Goal: Information Seeking & Learning: Find specific page/section

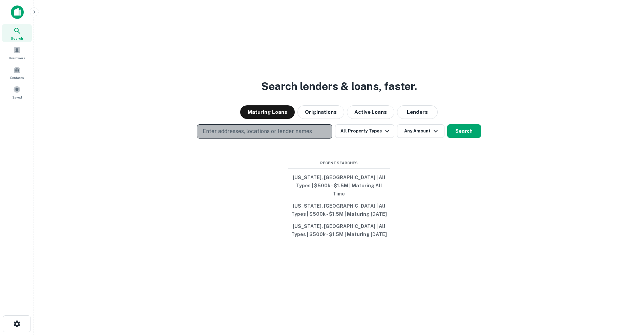
click at [296, 134] on p "Enter addresses, locations or lender names" at bounding box center [257, 131] width 109 height 8
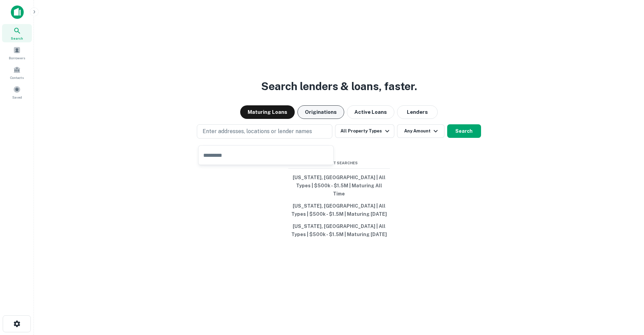
click at [321, 118] on button "Originations" at bounding box center [321, 112] width 47 height 14
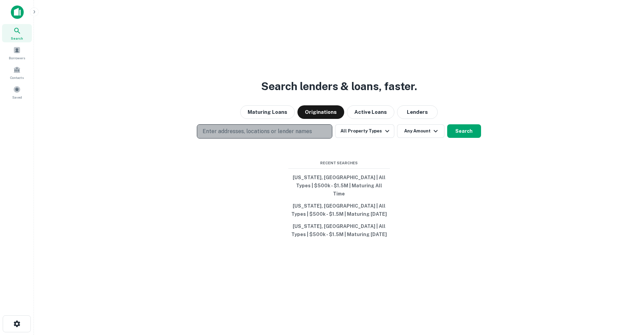
click at [286, 136] on p "Enter addresses, locations or lender names" at bounding box center [257, 131] width 109 height 8
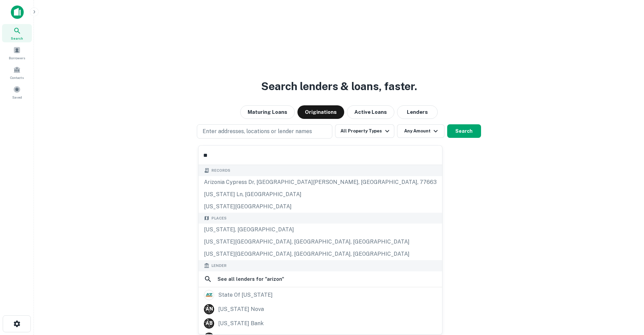
type input "*"
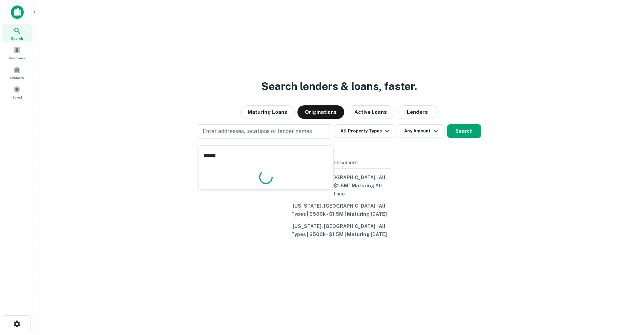
type input "*******"
click at [420, 135] on button "Any Amount" at bounding box center [420, 131] width 47 height 14
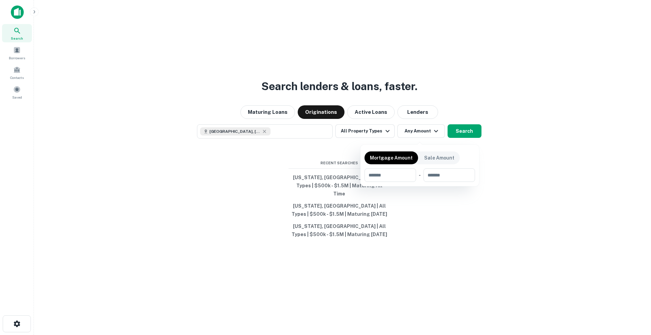
click at [379, 139] on div at bounding box center [325, 167] width 651 height 335
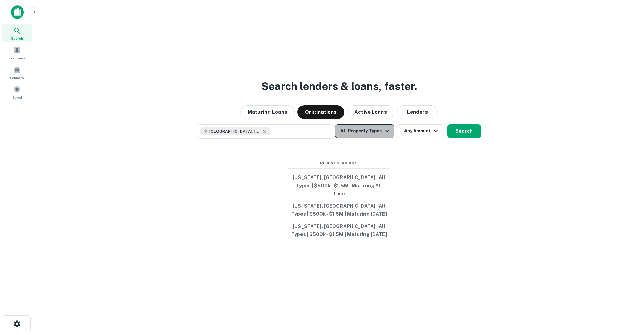
click at [379, 138] on button "All Property Types" at bounding box center [364, 131] width 59 height 14
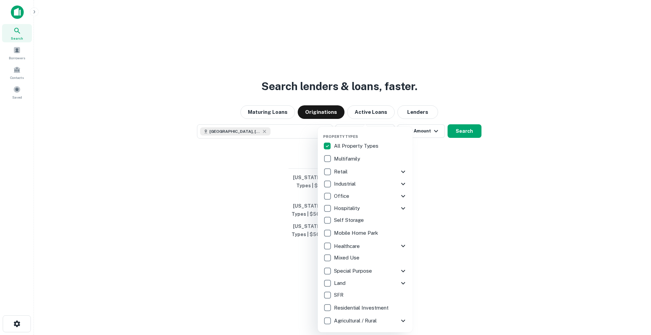
click at [352, 161] on p "Multifamily" at bounding box center [347, 159] width 27 height 8
click at [453, 138] on div at bounding box center [325, 167] width 651 height 335
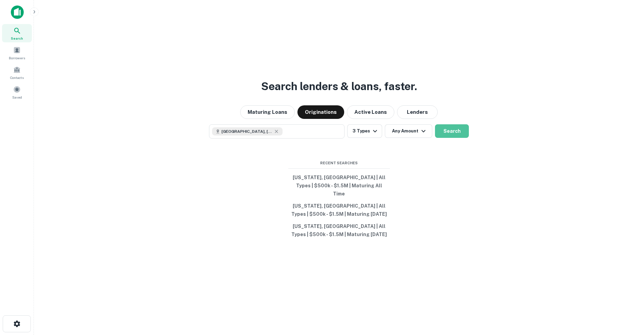
click at [453, 138] on button "Search" at bounding box center [452, 131] width 34 height 14
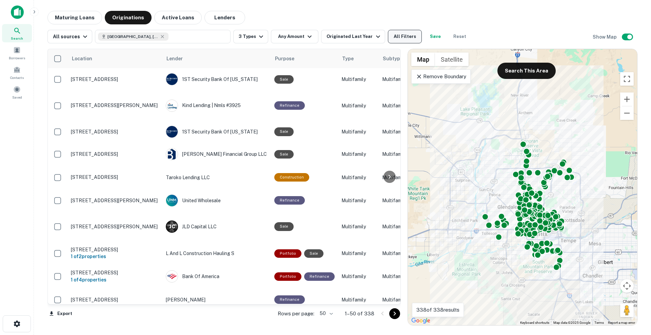
click at [392, 33] on button "All Filters" at bounding box center [405, 37] width 34 height 14
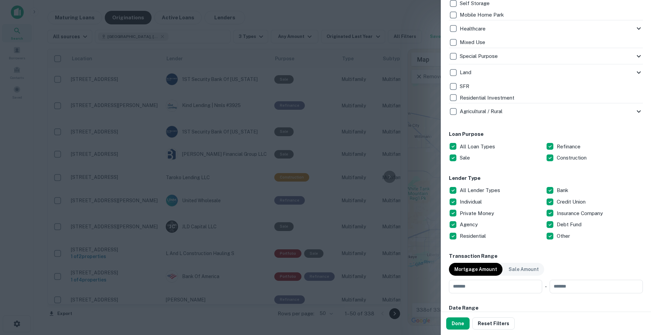
scroll to position [257, 0]
click at [454, 318] on button "Done" at bounding box center [457, 324] width 23 height 12
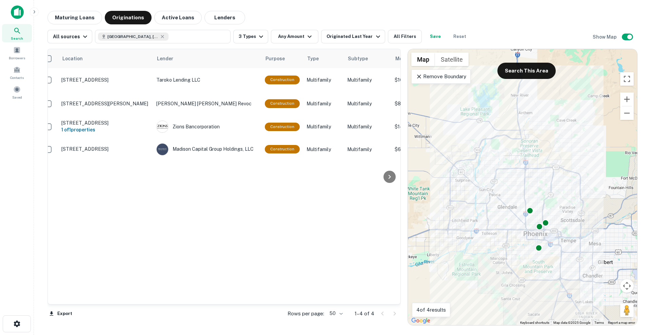
scroll to position [0, 7]
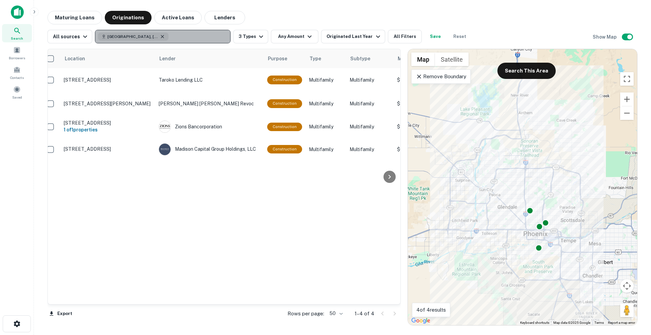
click at [160, 37] on icon "button" at bounding box center [162, 36] width 5 height 5
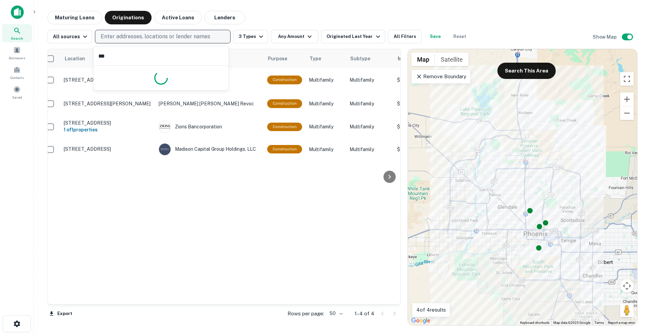
type input "****"
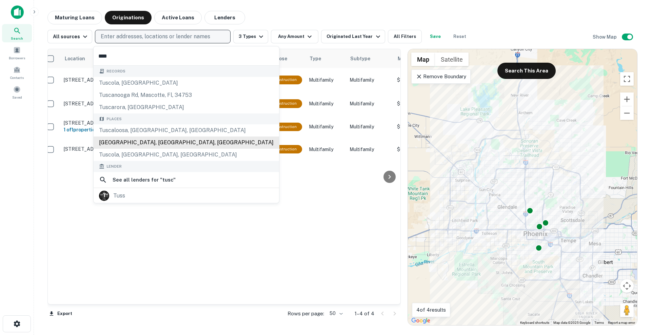
click at [144, 140] on div "Places [GEOGRAPHIC_DATA], [GEOGRAPHIC_DATA], [GEOGRAPHIC_DATA] [GEOGRAPHIC_DATA…" at bounding box center [186, 138] width 185 height 48
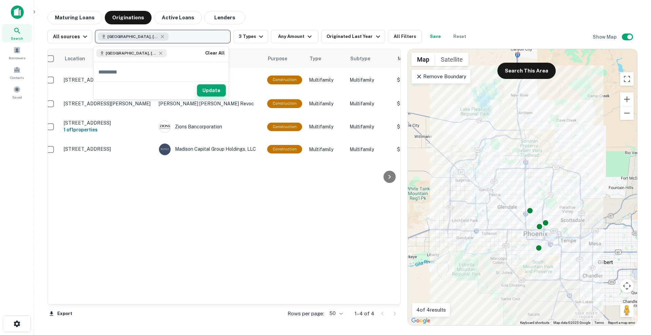
click at [208, 89] on button "Update" at bounding box center [211, 90] width 29 height 12
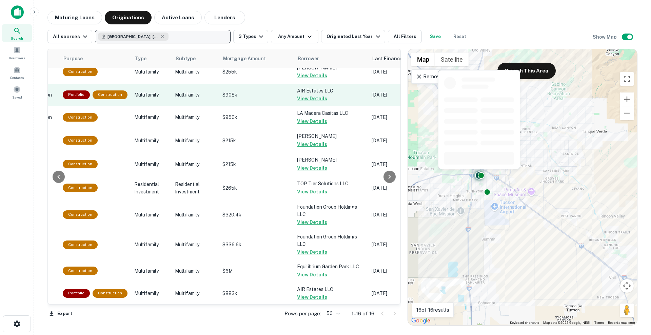
scroll to position [172, 211]
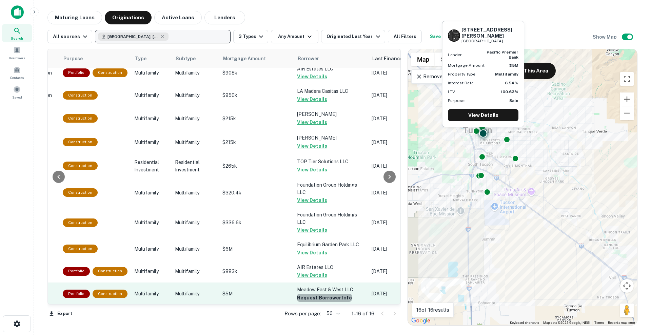
click at [323, 294] on button "Request Borrower Info" at bounding box center [324, 298] width 55 height 8
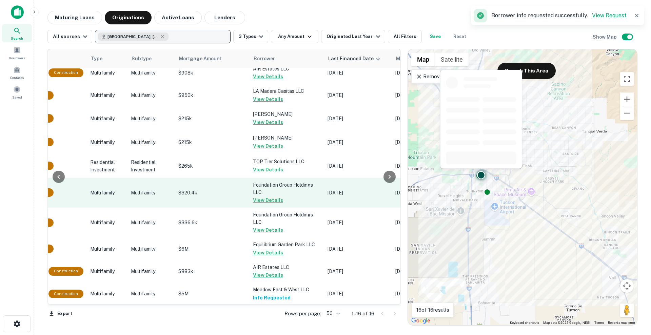
scroll to position [0, 256]
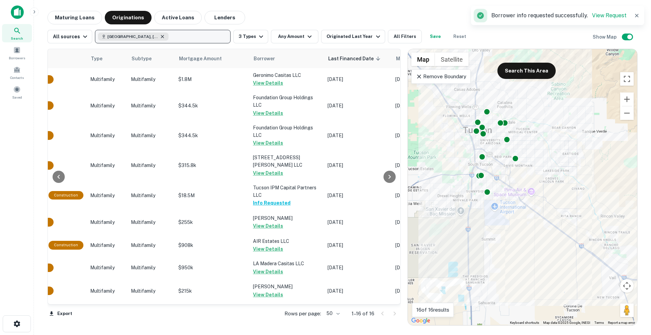
click at [160, 37] on icon "button" at bounding box center [162, 36] width 5 height 5
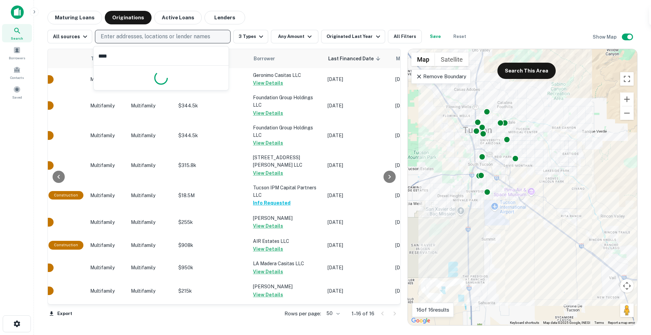
type input "*****"
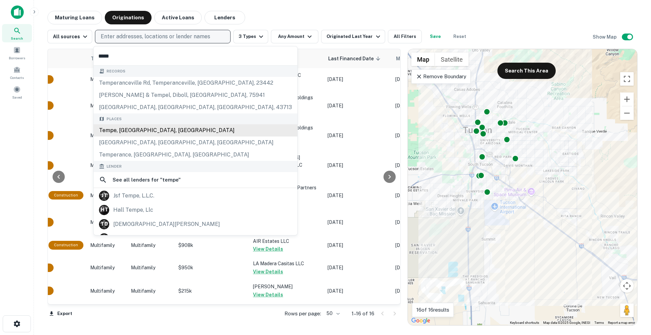
click at [139, 132] on div "Places [GEOGRAPHIC_DATA], [GEOGRAPHIC_DATA], [GEOGRAPHIC_DATA] [GEOGRAPHIC_DATA…" at bounding box center [196, 138] width 204 height 48
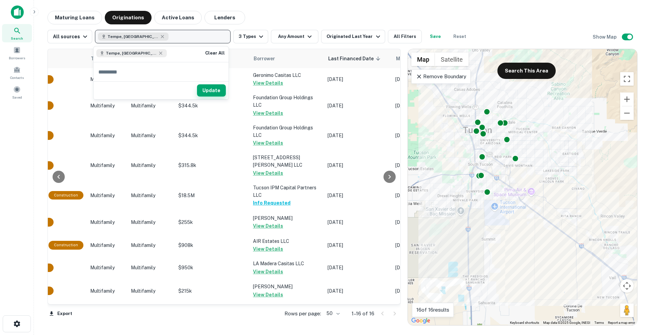
click at [214, 92] on button "Update" at bounding box center [211, 90] width 29 height 12
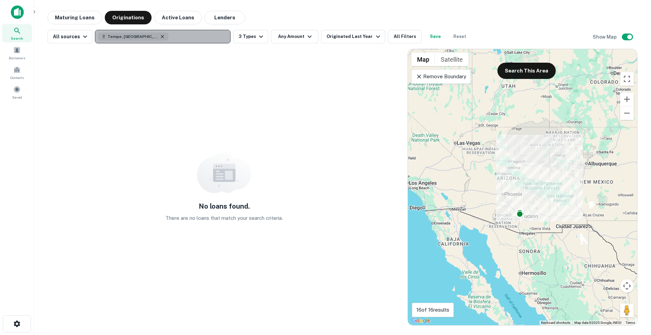
click at [161, 36] on icon "button" at bounding box center [162, 36] width 3 height 3
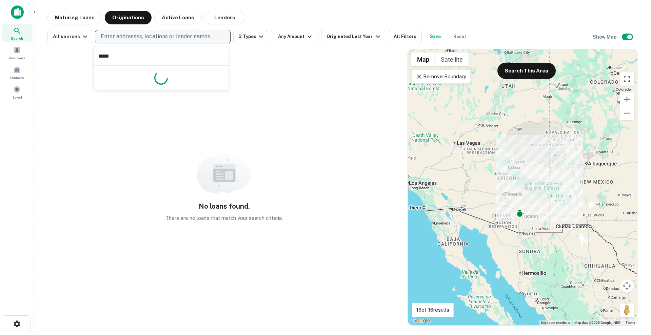
type input "******"
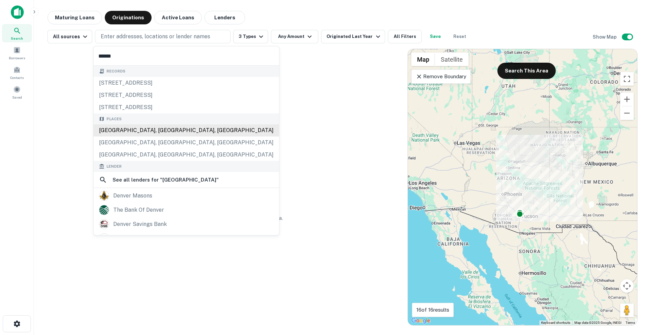
click at [137, 127] on div "[GEOGRAPHIC_DATA], [GEOGRAPHIC_DATA], [GEOGRAPHIC_DATA]" at bounding box center [186, 130] width 185 height 12
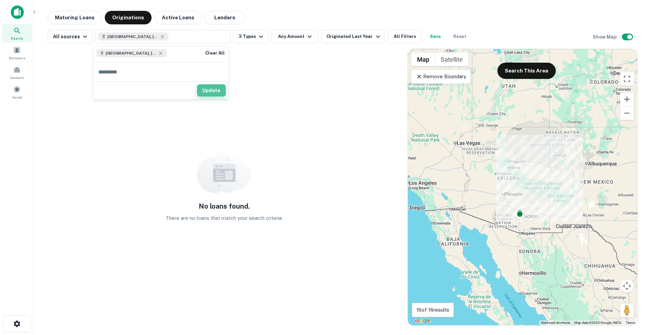
click at [215, 93] on button "Update" at bounding box center [211, 90] width 29 height 12
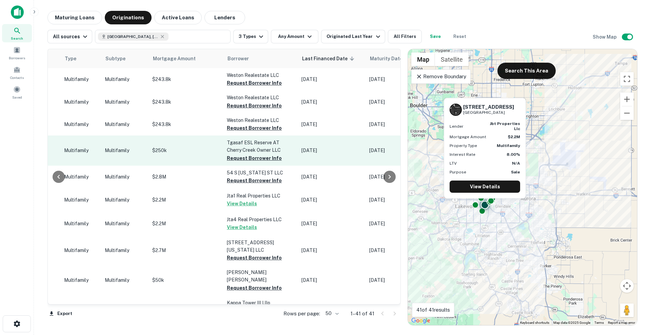
scroll to position [0, 291]
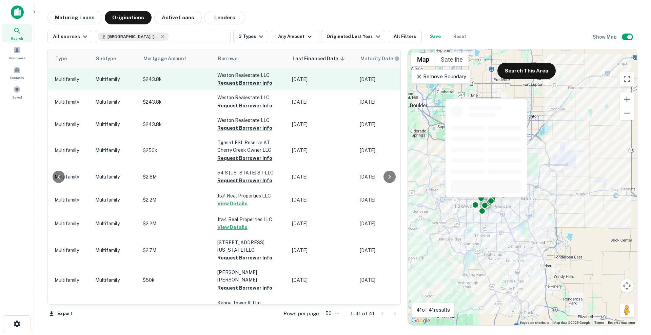
click at [253, 88] on td "Weston Realestate LLC Request Borrower Info" at bounding box center [251, 79] width 75 height 22
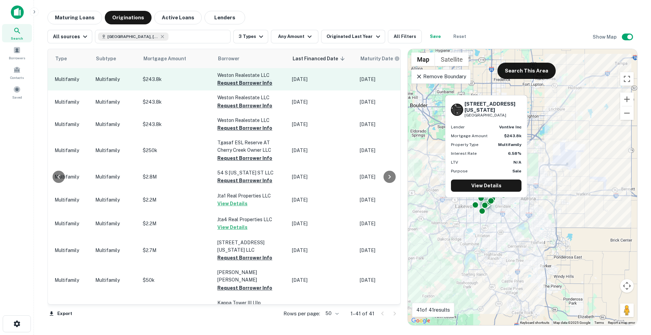
click at [249, 82] on button "Request Borrower Info" at bounding box center [244, 83] width 55 height 8
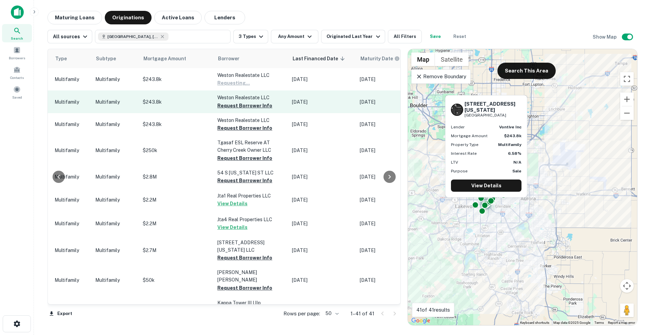
click at [250, 102] on button "Request Borrower Info" at bounding box center [244, 106] width 55 height 8
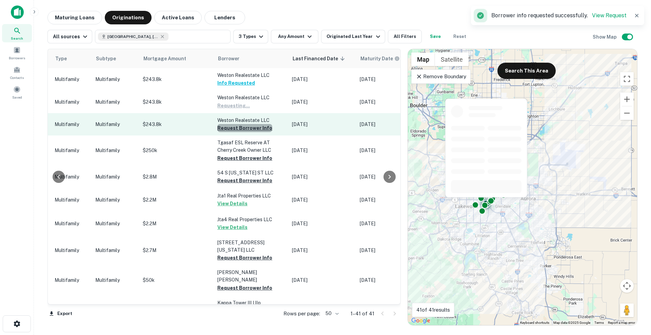
click at [249, 131] on button "Request Borrower Info" at bounding box center [244, 128] width 55 height 8
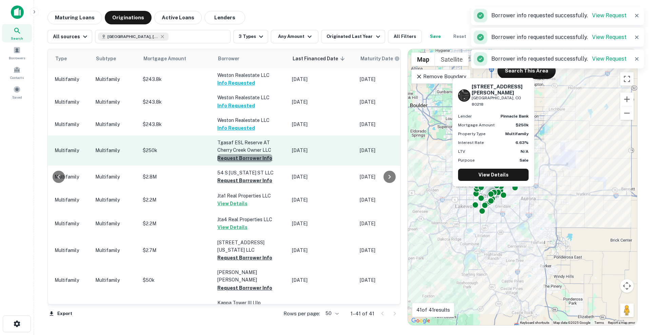
click at [249, 157] on button "Request Borrower Info" at bounding box center [244, 158] width 55 height 8
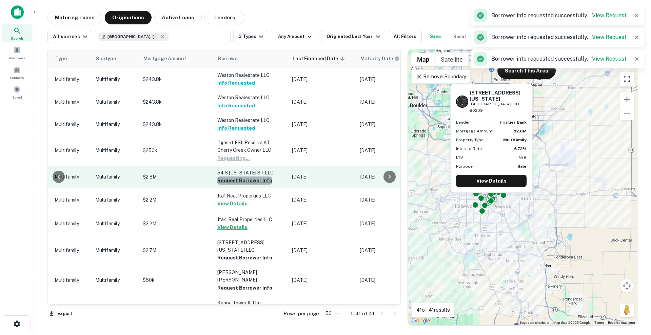
click at [248, 181] on button "Request Borrower Info" at bounding box center [244, 181] width 55 height 8
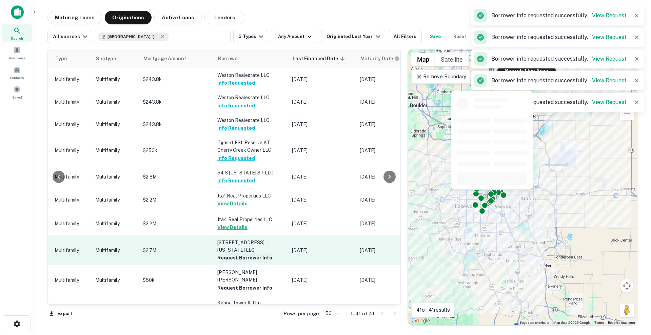
click at [241, 254] on button "Request Borrower Info" at bounding box center [244, 258] width 55 height 8
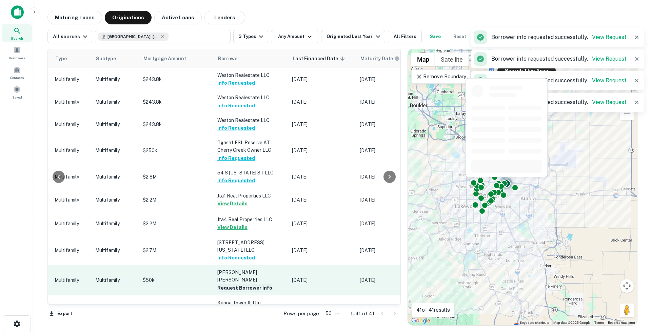
click at [241, 278] on td "[PERSON_NAME] [PERSON_NAME] Request Borrower Info" at bounding box center [251, 280] width 75 height 30
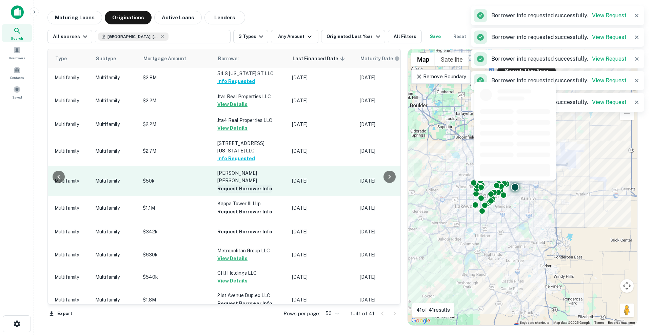
scroll to position [103, 291]
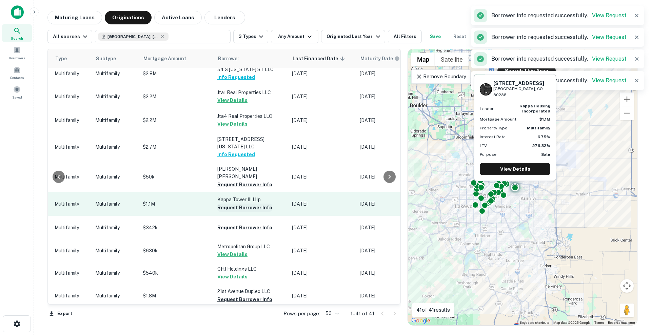
click at [246, 204] on button "Request Borrower Info" at bounding box center [244, 208] width 55 height 8
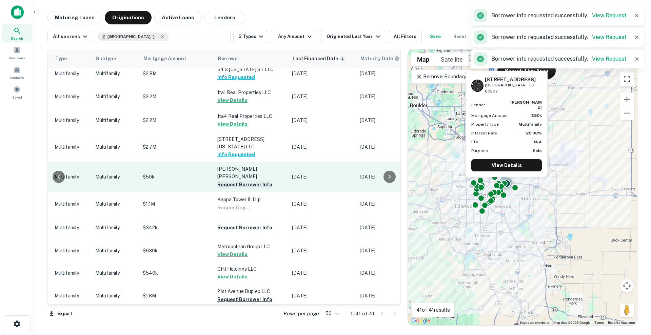
click at [247, 181] on button "Request Borrower Info" at bounding box center [244, 185] width 55 height 8
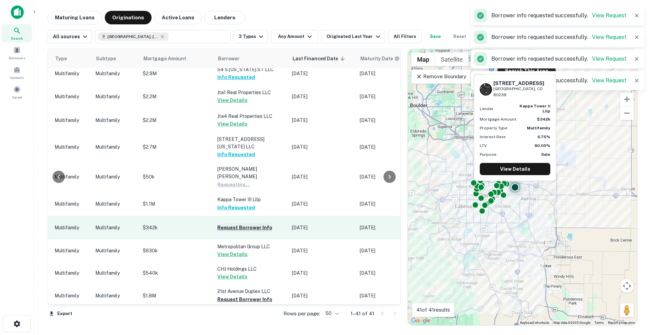
click at [248, 224] on button "Request Borrower Info" at bounding box center [244, 228] width 55 height 8
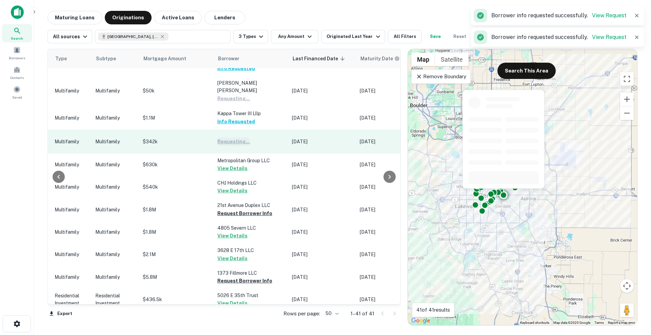
scroll to position [190, 291]
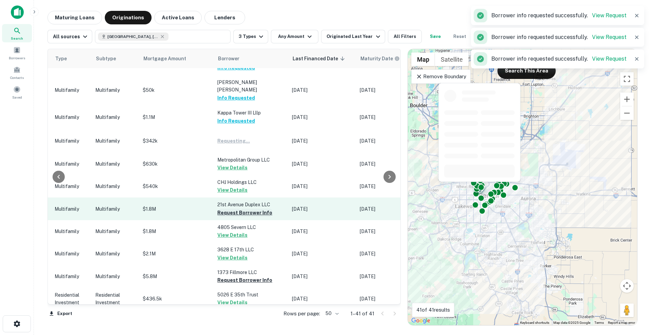
click at [247, 209] on button "Request Borrower Info" at bounding box center [244, 213] width 55 height 8
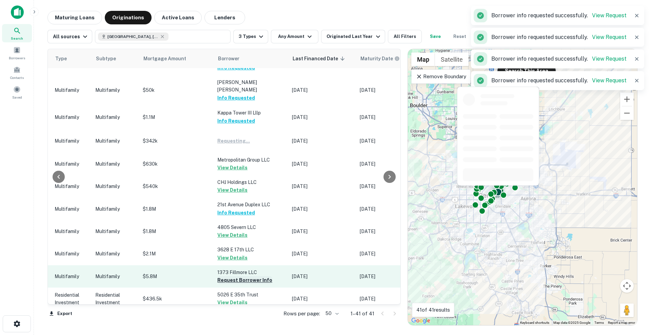
click at [245, 276] on button "Request Borrower Info" at bounding box center [244, 280] width 55 height 8
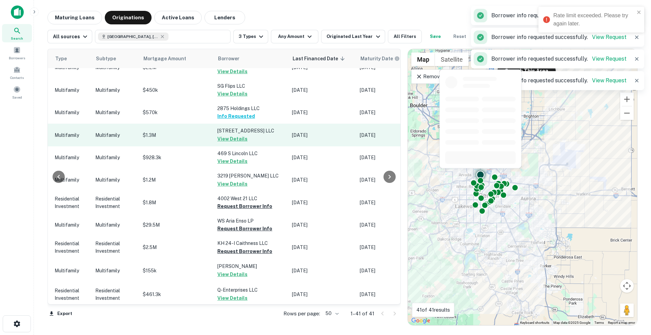
scroll to position [469, 291]
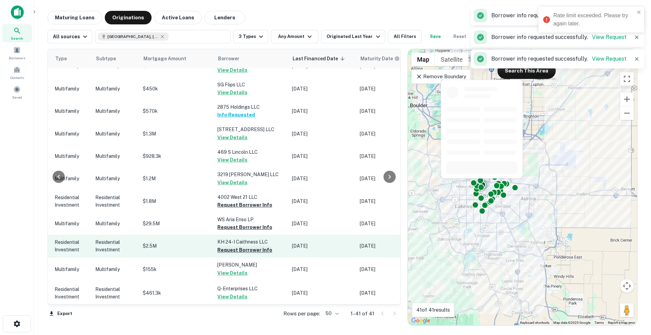
click at [251, 246] on button "Request Borrower Info" at bounding box center [244, 250] width 55 height 8
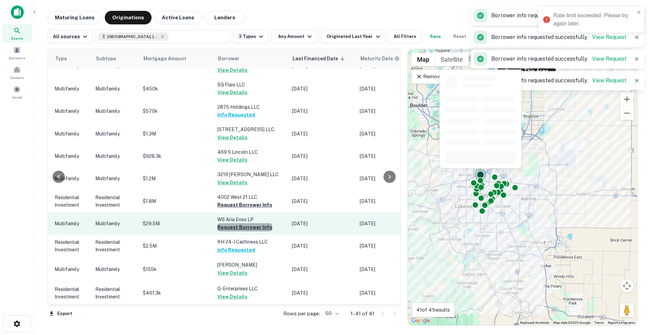
click at [249, 223] on button "Request Borrower Info" at bounding box center [244, 227] width 55 height 8
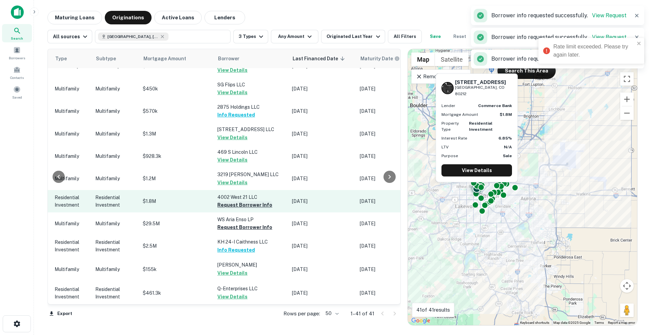
click at [250, 201] on button "Request Borrower Info" at bounding box center [244, 205] width 55 height 8
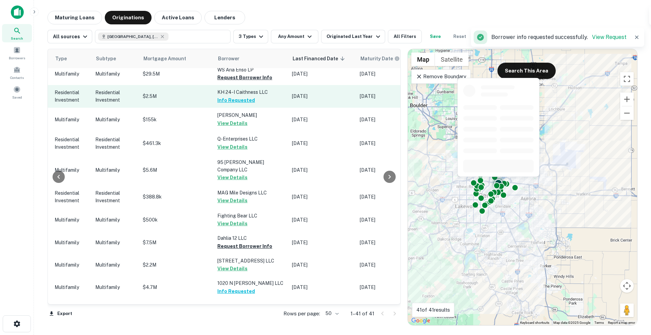
scroll to position [622, 291]
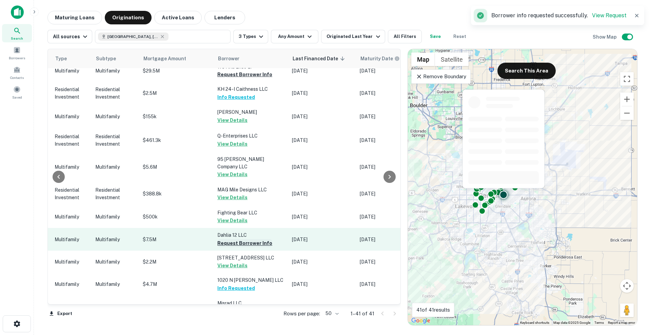
click at [254, 239] on button "Request Borrower Info" at bounding box center [244, 243] width 55 height 8
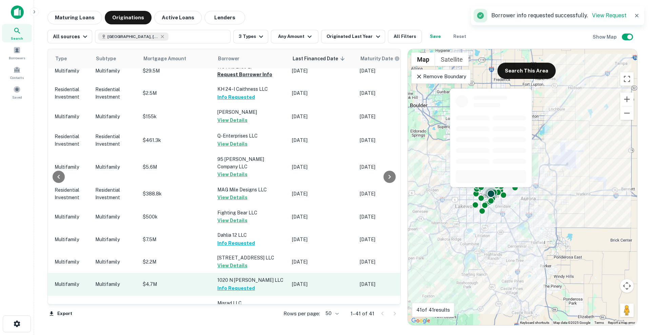
scroll to position [712, 291]
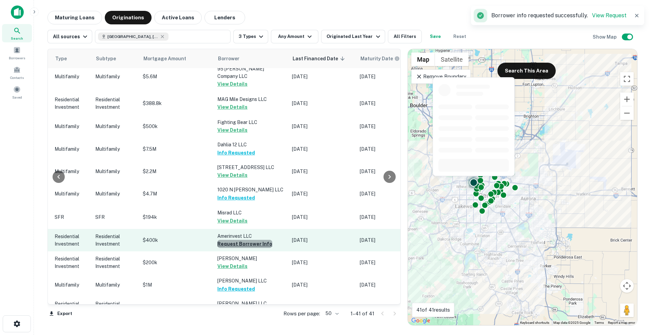
click at [259, 240] on button "Request Borrower Info" at bounding box center [244, 244] width 55 height 8
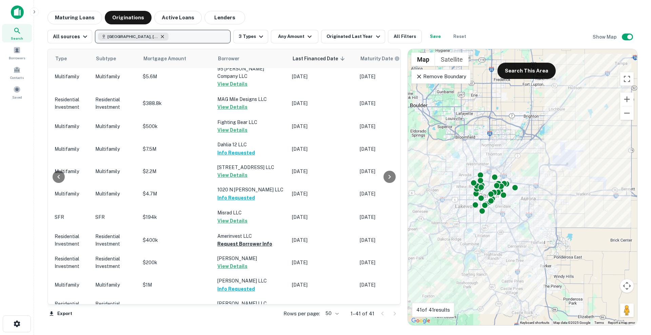
click at [160, 35] on icon "button" at bounding box center [162, 36] width 5 height 5
type input "*******"
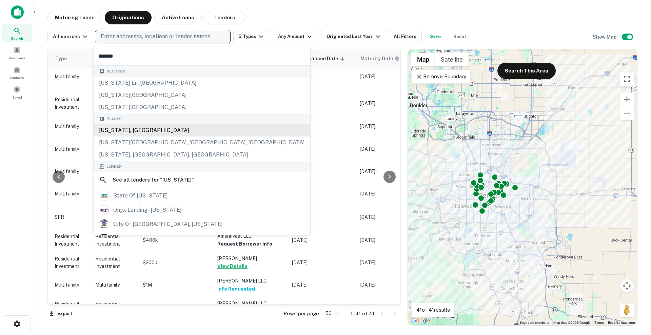
click at [137, 129] on div "[US_STATE], [GEOGRAPHIC_DATA]" at bounding box center [202, 130] width 217 height 12
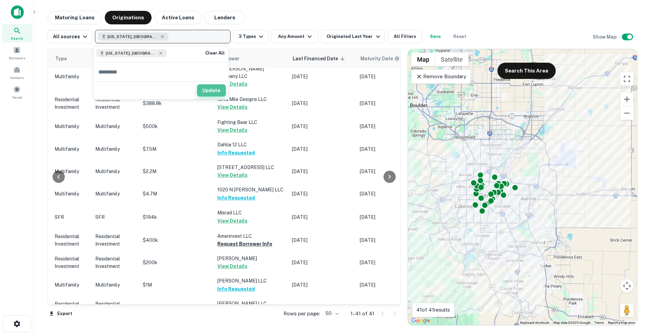
click at [218, 96] on button "Update" at bounding box center [211, 90] width 29 height 12
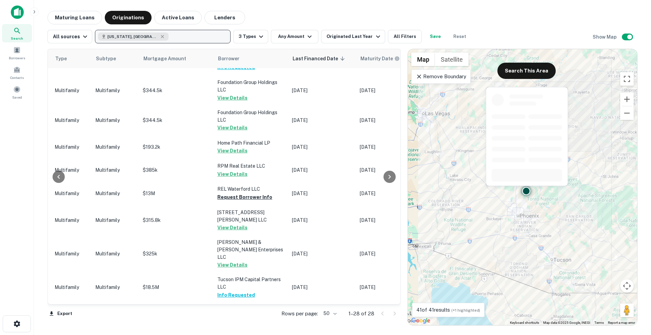
scroll to position [0, 291]
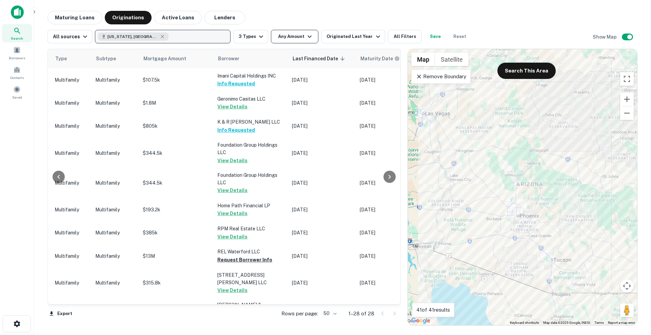
click at [286, 37] on button "Any Amount" at bounding box center [294, 37] width 47 height 14
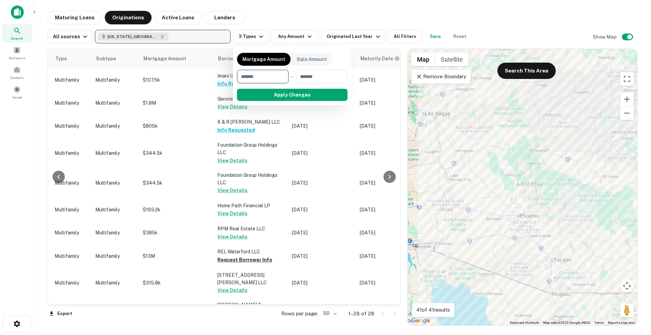
click at [346, 31] on div at bounding box center [325, 167] width 651 height 335
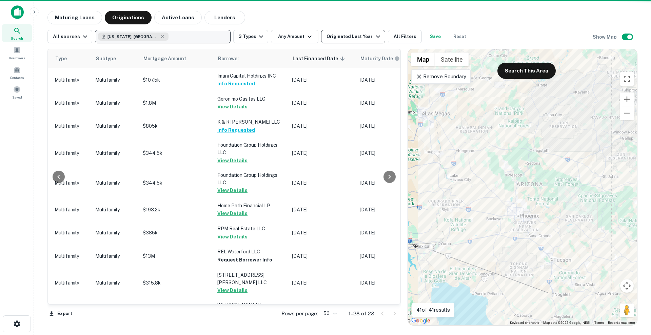
click at [346, 36] on div "Originated Last Year" at bounding box center [353, 37] width 55 height 8
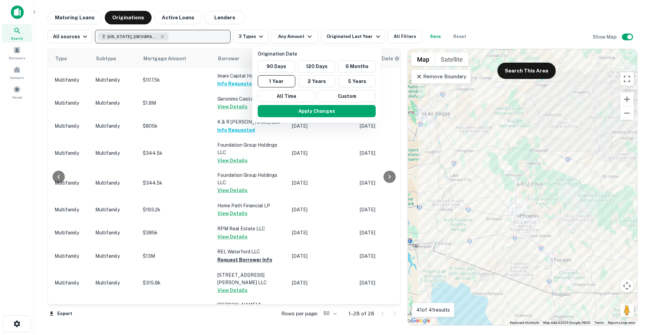
click at [403, 37] on div at bounding box center [325, 167] width 651 height 335
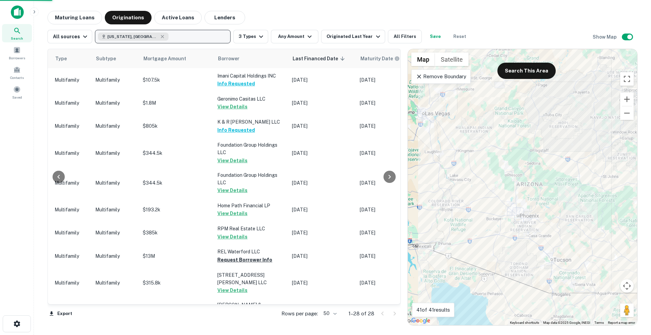
click at [403, 37] on div "Origination Date 90 Days 120 Days 6 Months 1 Year 2 Years 5 Years All Time Cust…" at bounding box center [325, 167] width 651 height 335
click at [403, 37] on button "All Filters" at bounding box center [405, 37] width 34 height 14
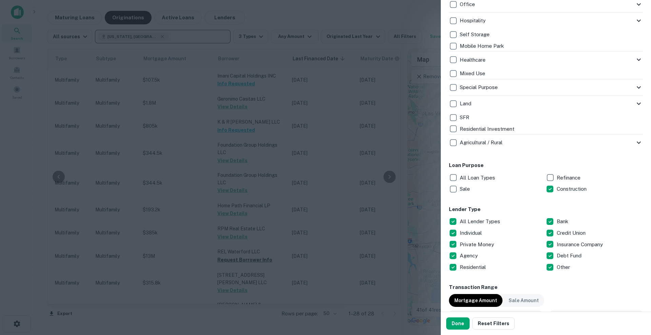
scroll to position [361, 0]
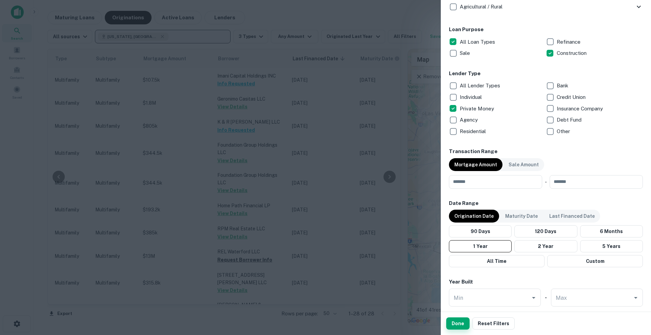
click at [459, 320] on button "Done" at bounding box center [457, 324] width 23 height 12
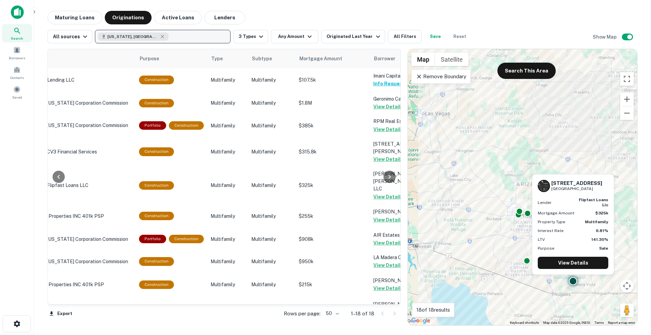
scroll to position [0, 134]
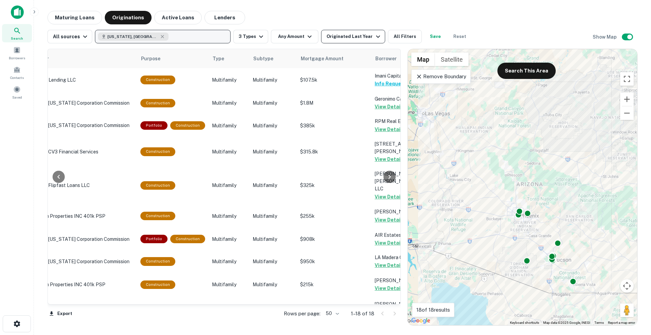
click at [347, 34] on div "Originated Last Year" at bounding box center [353, 37] width 55 height 8
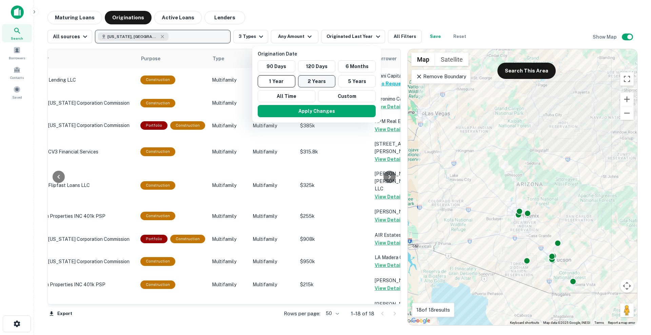
click at [325, 80] on button "2 Years" at bounding box center [317, 81] width 38 height 12
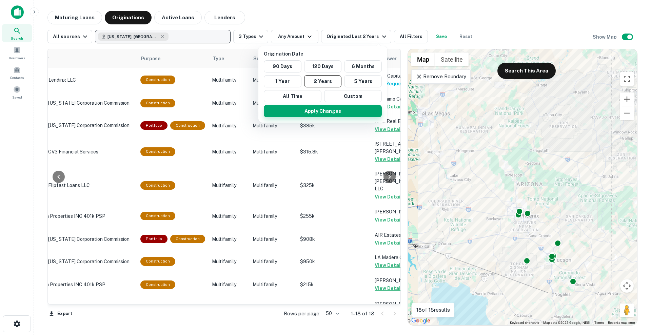
click at [305, 115] on button "Apply Changes" at bounding box center [323, 111] width 118 height 12
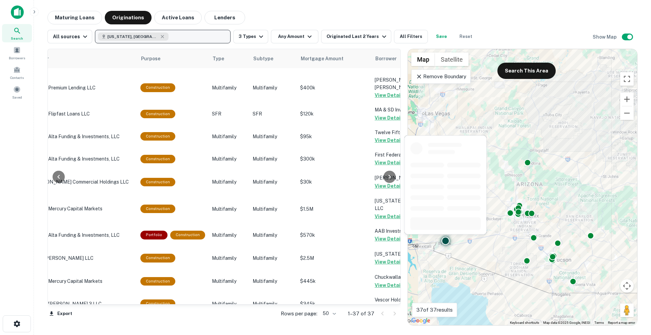
scroll to position [637, 134]
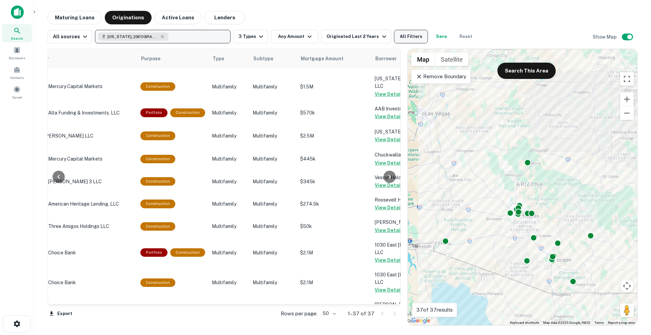
click at [394, 36] on button "All Filters" at bounding box center [411, 37] width 34 height 14
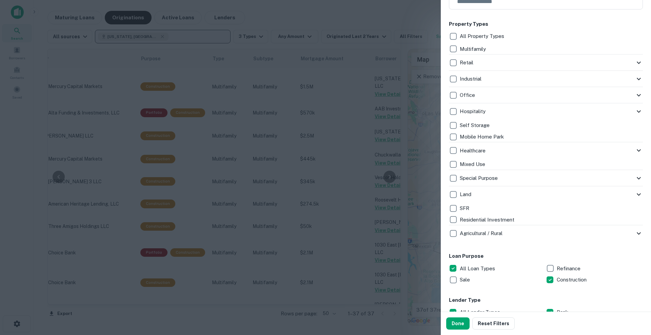
scroll to position [133, 0]
click at [481, 323] on button "Reset Filters" at bounding box center [493, 324] width 42 height 12
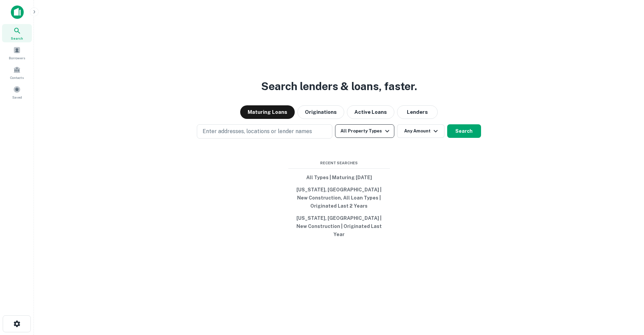
click at [378, 136] on button "All Property Types" at bounding box center [364, 131] width 59 height 14
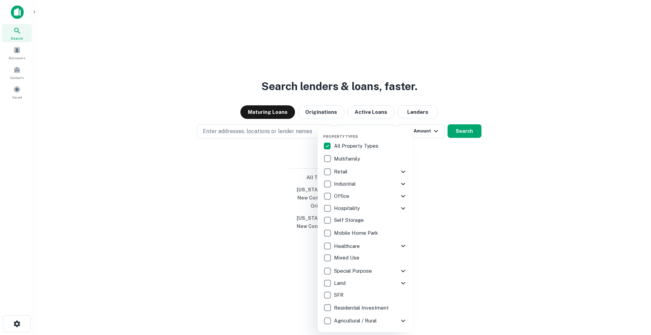
click at [336, 310] on p "Residential Investment" at bounding box center [362, 308] width 56 height 8
click at [279, 141] on div at bounding box center [325, 167] width 651 height 335
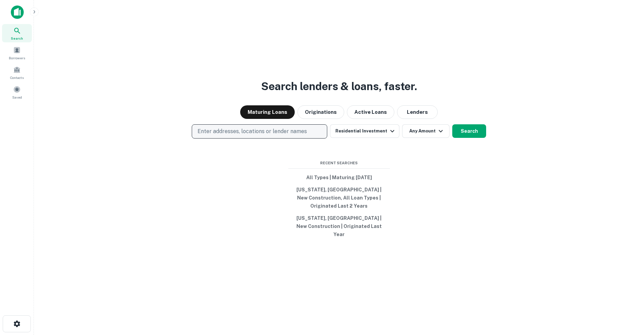
click at [268, 136] on p "Enter addresses, locations or lender names" at bounding box center [252, 131] width 109 height 8
type input "*******"
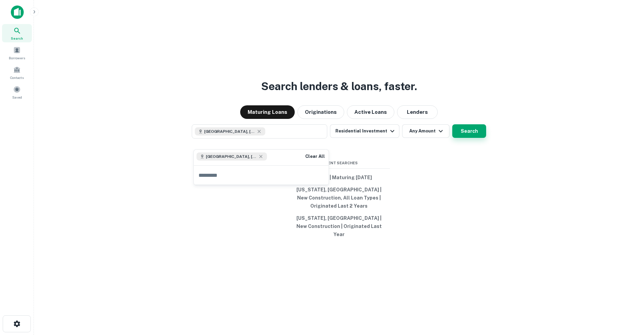
click at [459, 138] on button "Search" at bounding box center [469, 131] width 34 height 14
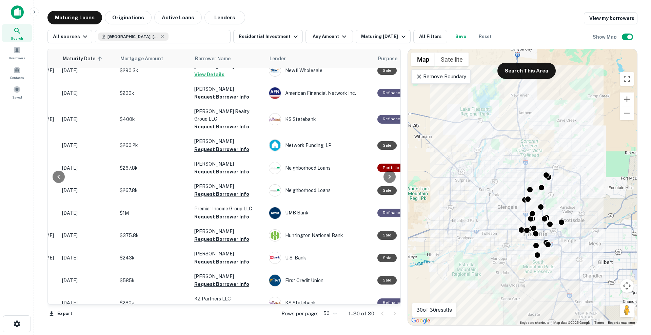
scroll to position [0, 104]
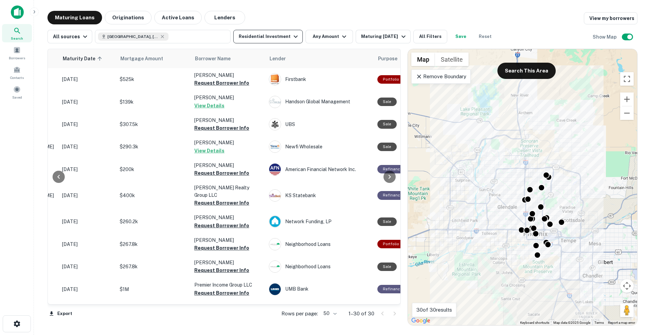
click at [279, 32] on button "Residential Investment" at bounding box center [267, 37] width 69 height 14
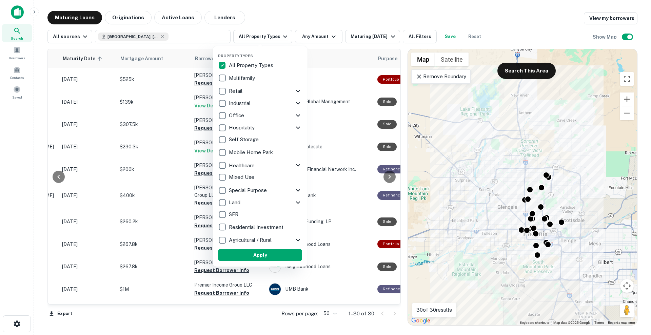
click at [238, 79] on p "Multifamily" at bounding box center [242, 78] width 27 height 8
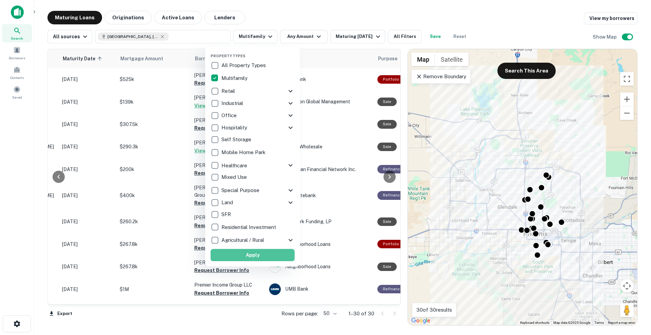
click at [247, 253] on button "Apply" at bounding box center [252, 255] width 84 height 12
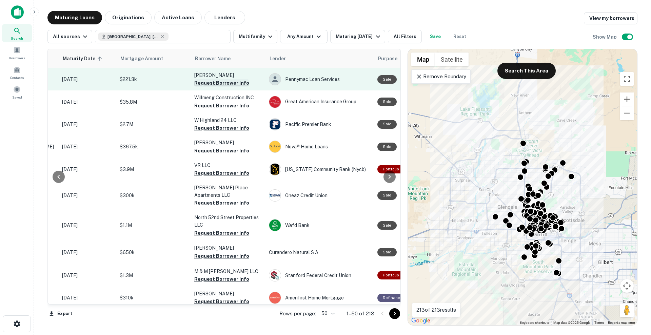
click at [243, 81] on button "Request Borrower Info" at bounding box center [221, 83] width 55 height 8
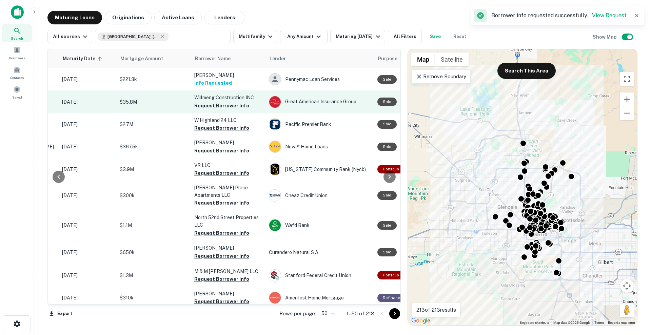
click at [239, 95] on p "Willmeng Construction INC" at bounding box center [228, 97] width 68 height 7
click at [239, 109] on button "Request Borrower Info" at bounding box center [221, 106] width 55 height 8
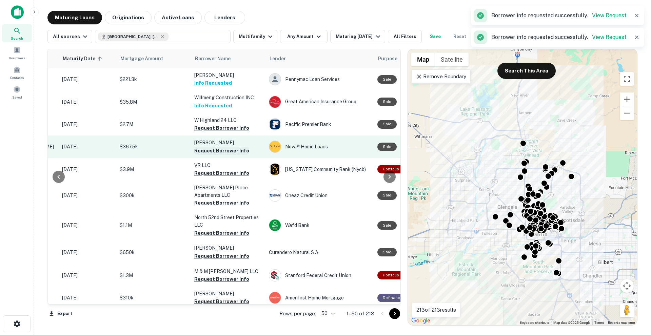
click at [230, 151] on button "Request Borrower Info" at bounding box center [221, 151] width 55 height 8
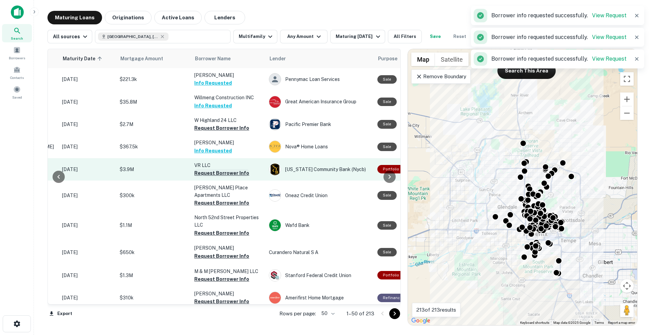
click at [227, 172] on button "Request Borrower Info" at bounding box center [221, 173] width 55 height 8
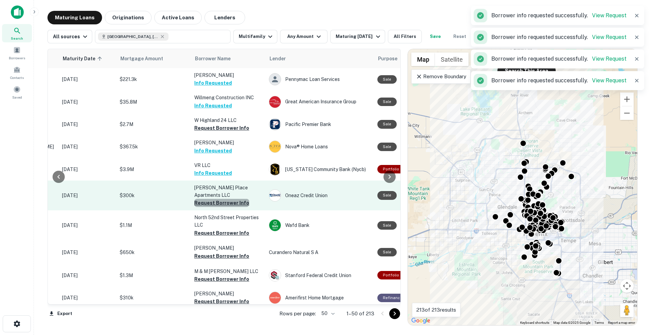
click at [225, 199] on button "Request Borrower Info" at bounding box center [221, 203] width 55 height 8
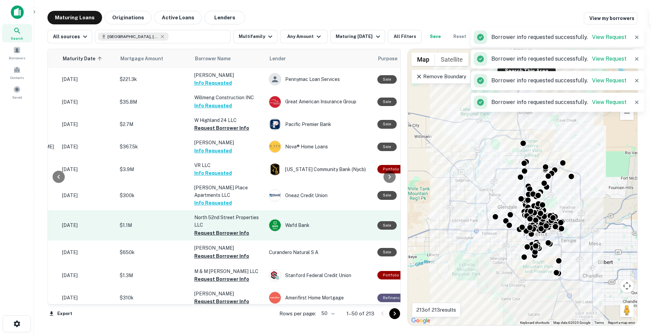
click at [225, 230] on td "North 52nd Street Properties LLC Request Borrower Info" at bounding box center [228, 225] width 75 height 30
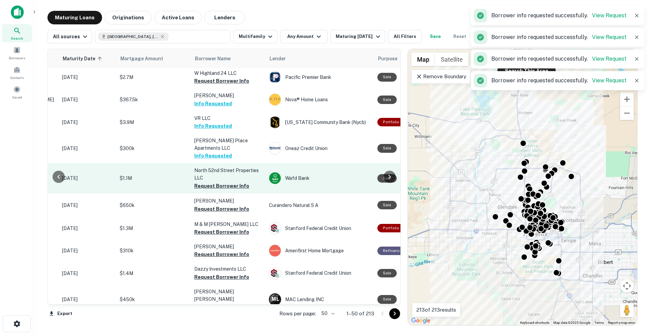
scroll to position [49, 104]
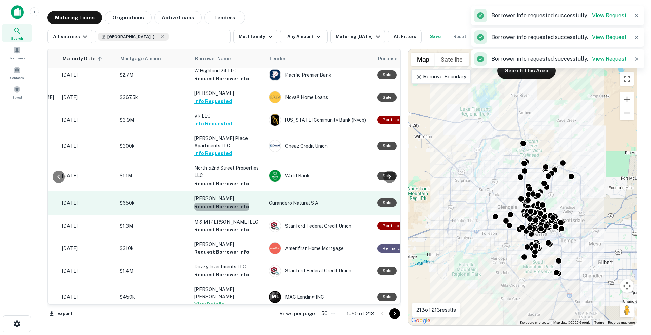
click at [228, 203] on button "Request Borrower Info" at bounding box center [221, 207] width 55 height 8
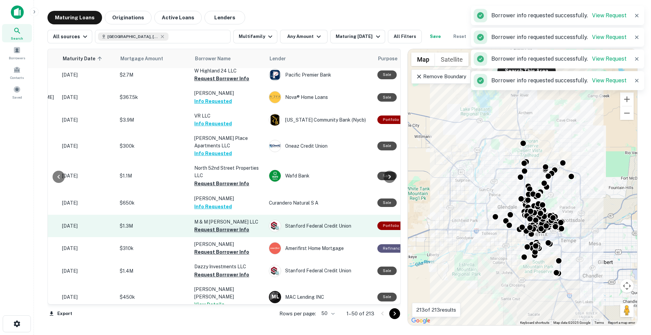
click at [229, 226] on button "Request Borrower Info" at bounding box center [221, 230] width 55 height 8
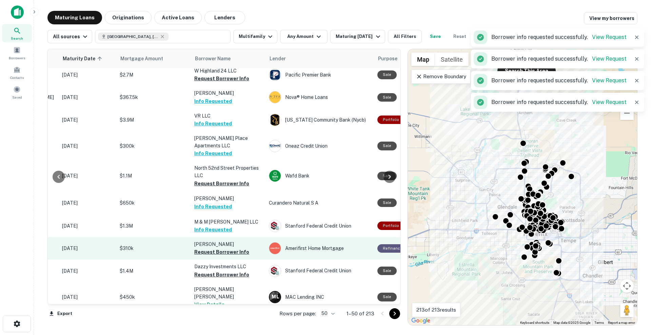
click at [229, 250] on td "Peric Miodrag Request Borrower Info" at bounding box center [228, 248] width 75 height 22
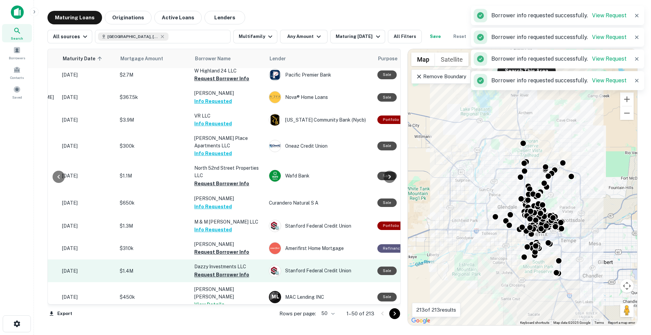
click at [229, 271] on button "Request Borrower Info" at bounding box center [221, 275] width 55 height 8
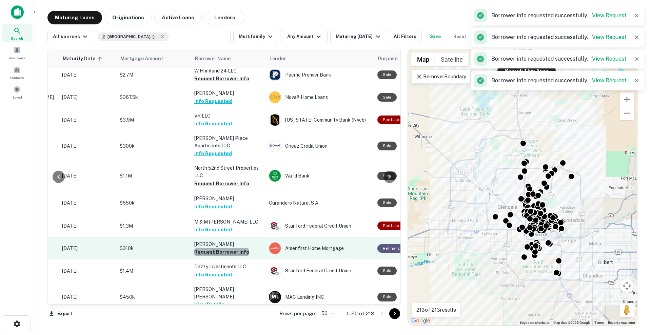
click at [228, 248] on button "Request Borrower Info" at bounding box center [221, 252] width 55 height 8
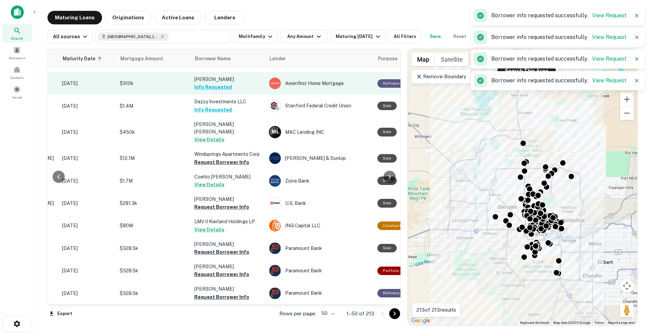
scroll to position [218, 104]
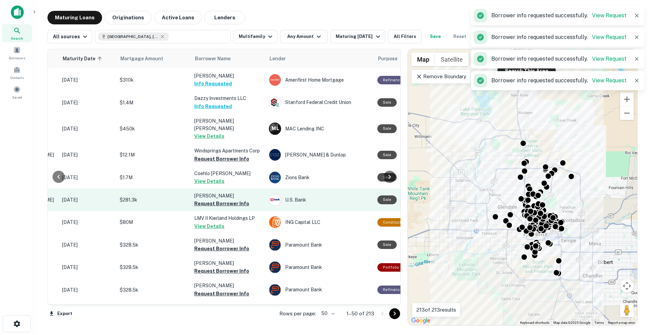
click at [227, 192] on p "Eastcott David" at bounding box center [228, 195] width 68 height 7
click at [226, 200] on button "Request Borrower Info" at bounding box center [221, 204] width 55 height 8
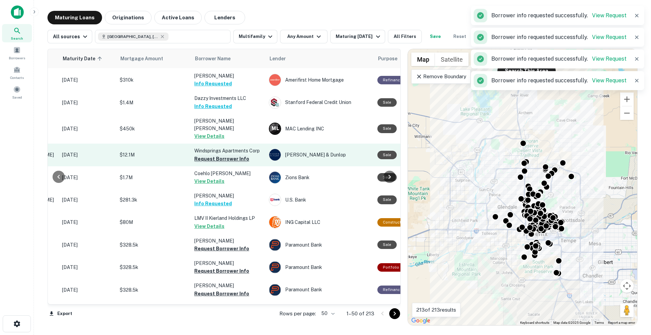
click at [223, 155] on button "Request Borrower Info" at bounding box center [221, 159] width 55 height 8
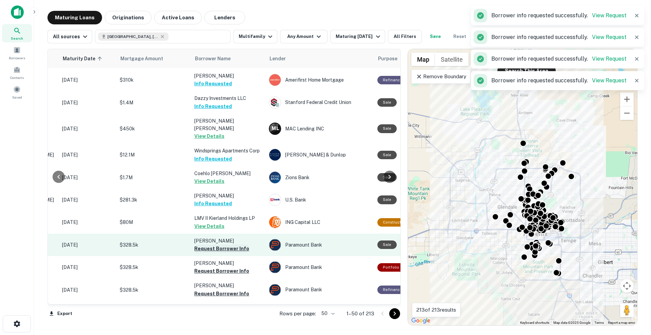
click at [224, 245] on button "Request Borrower Info" at bounding box center [221, 249] width 55 height 8
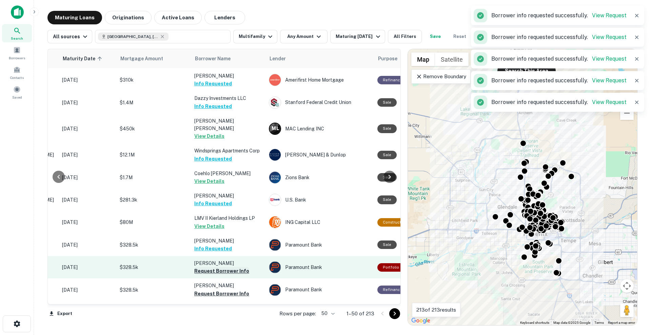
click at [224, 267] on button "Request Borrower Info" at bounding box center [221, 271] width 55 height 8
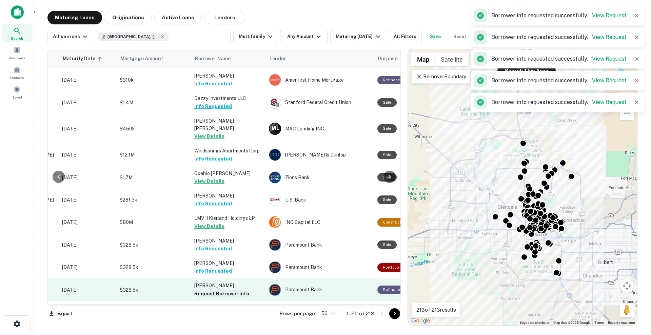
click at [225, 290] on button "Request Borrower Info" at bounding box center [221, 294] width 55 height 8
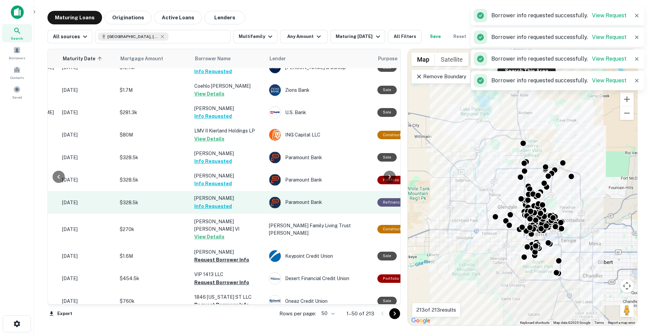
scroll to position [306, 104]
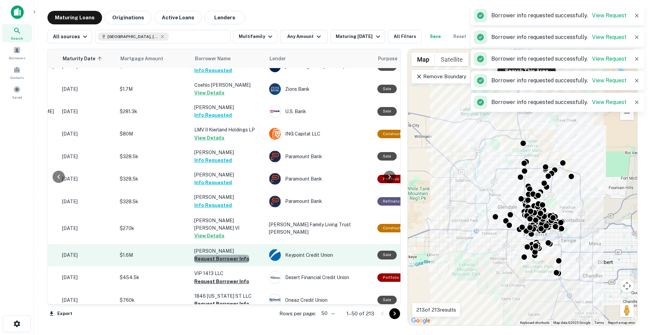
click at [228, 255] on button "Request Borrower Info" at bounding box center [221, 259] width 55 height 8
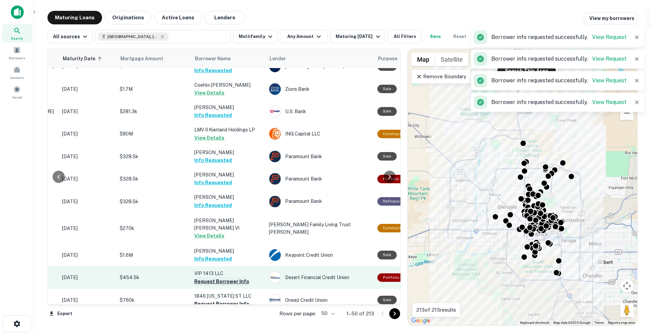
click at [227, 278] on button "Request Borrower Info" at bounding box center [221, 282] width 55 height 8
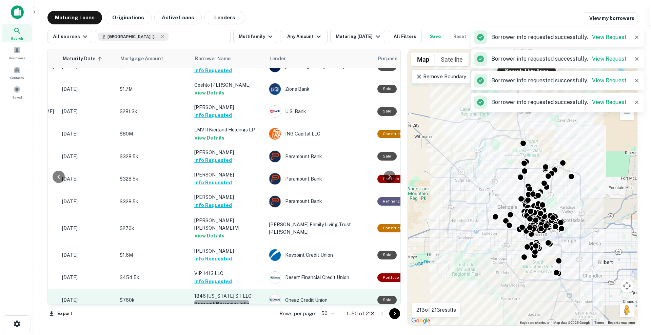
click at [228, 300] on button "Request Borrower Info" at bounding box center [221, 304] width 55 height 8
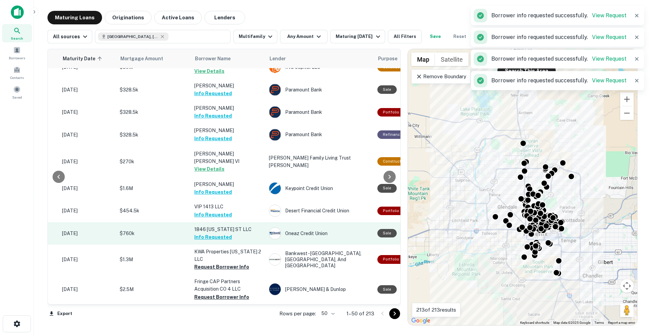
scroll to position [374, 104]
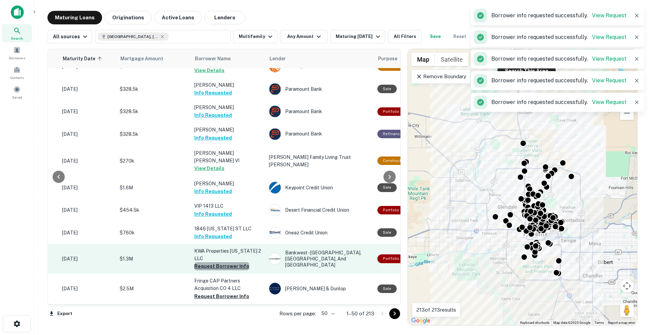
click at [224, 262] on button "Request Borrower Info" at bounding box center [221, 266] width 55 height 8
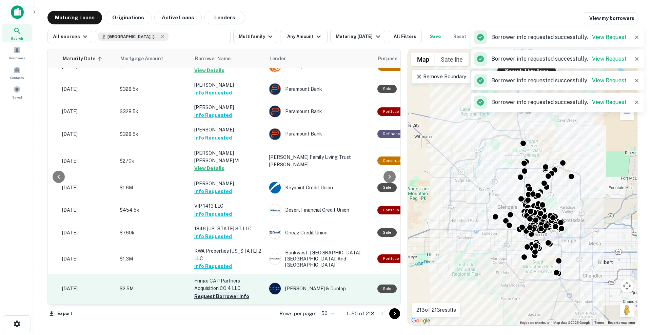
click at [227, 292] on button "Request Borrower Info" at bounding box center [221, 296] width 55 height 8
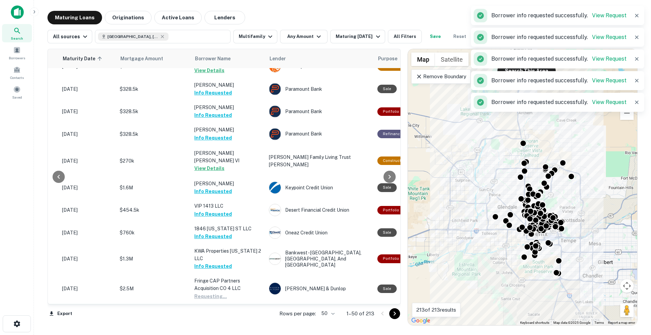
click at [227, 315] on button "Request Borrower Info" at bounding box center [221, 319] width 55 height 8
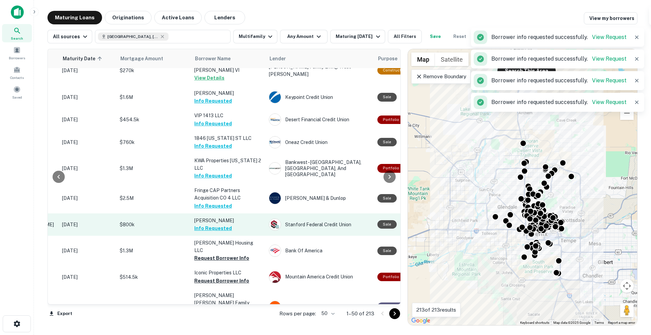
scroll to position [466, 104]
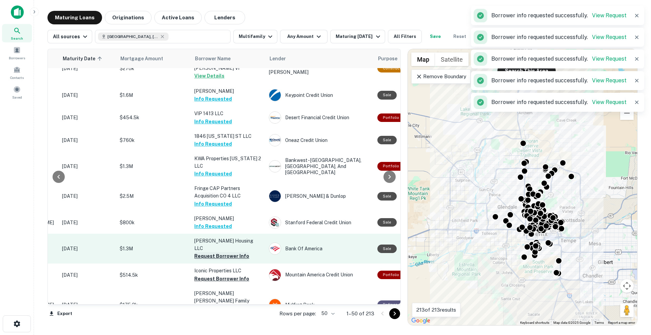
click at [228, 252] on button "Request Borrower Info" at bounding box center [221, 256] width 55 height 8
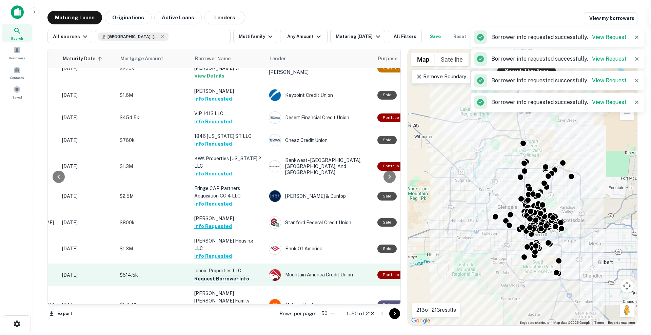
click at [225, 275] on button "Request Borrower Info" at bounding box center [221, 279] width 55 height 8
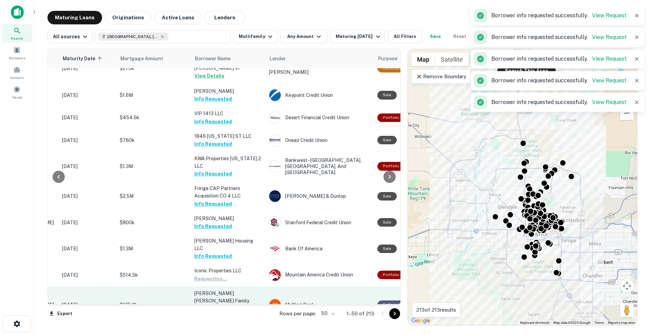
click at [222, 312] on button "Request Borrower Info" at bounding box center [221, 316] width 55 height 8
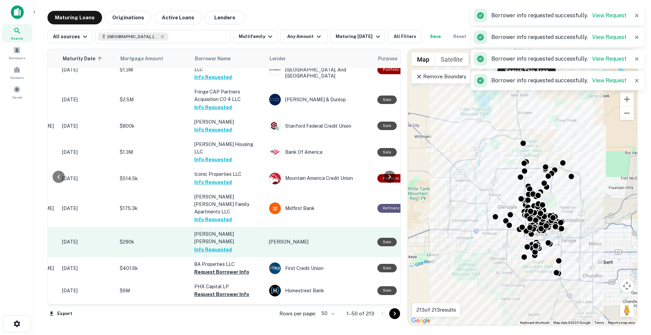
scroll to position [564, 104]
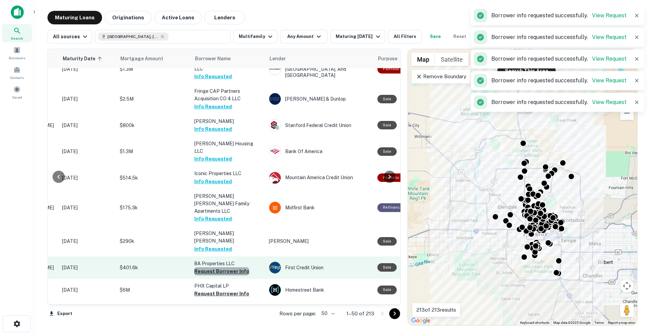
click at [223, 267] on button "Request Borrower Info" at bounding box center [221, 271] width 55 height 8
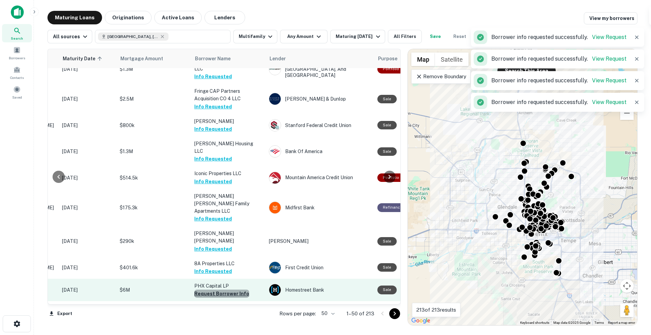
click at [223, 290] on button "Request Borrower Info" at bounding box center [221, 294] width 55 height 8
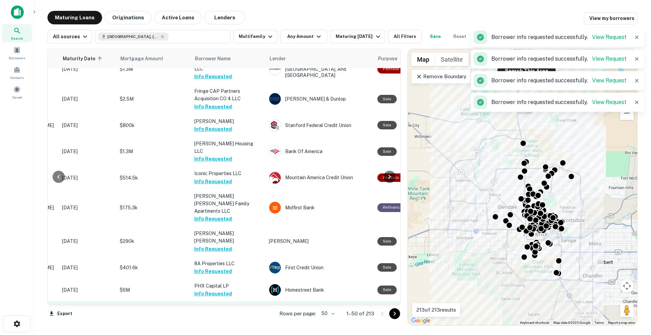
click at [223, 312] on button "Request Borrower Info" at bounding box center [221, 316] width 55 height 8
click at [223, 335] on button "Request Borrower Info" at bounding box center [221, 339] width 55 height 8
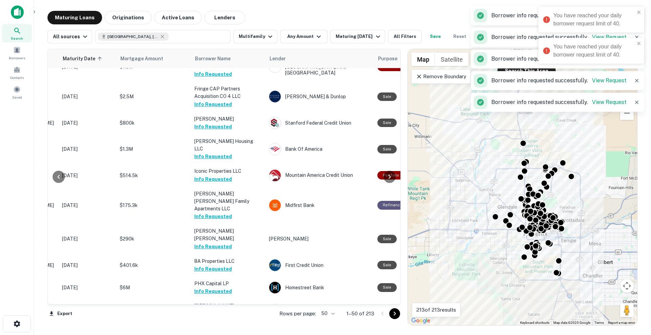
scroll to position [566, 104]
